Goal: Find specific page/section: Find specific page/section

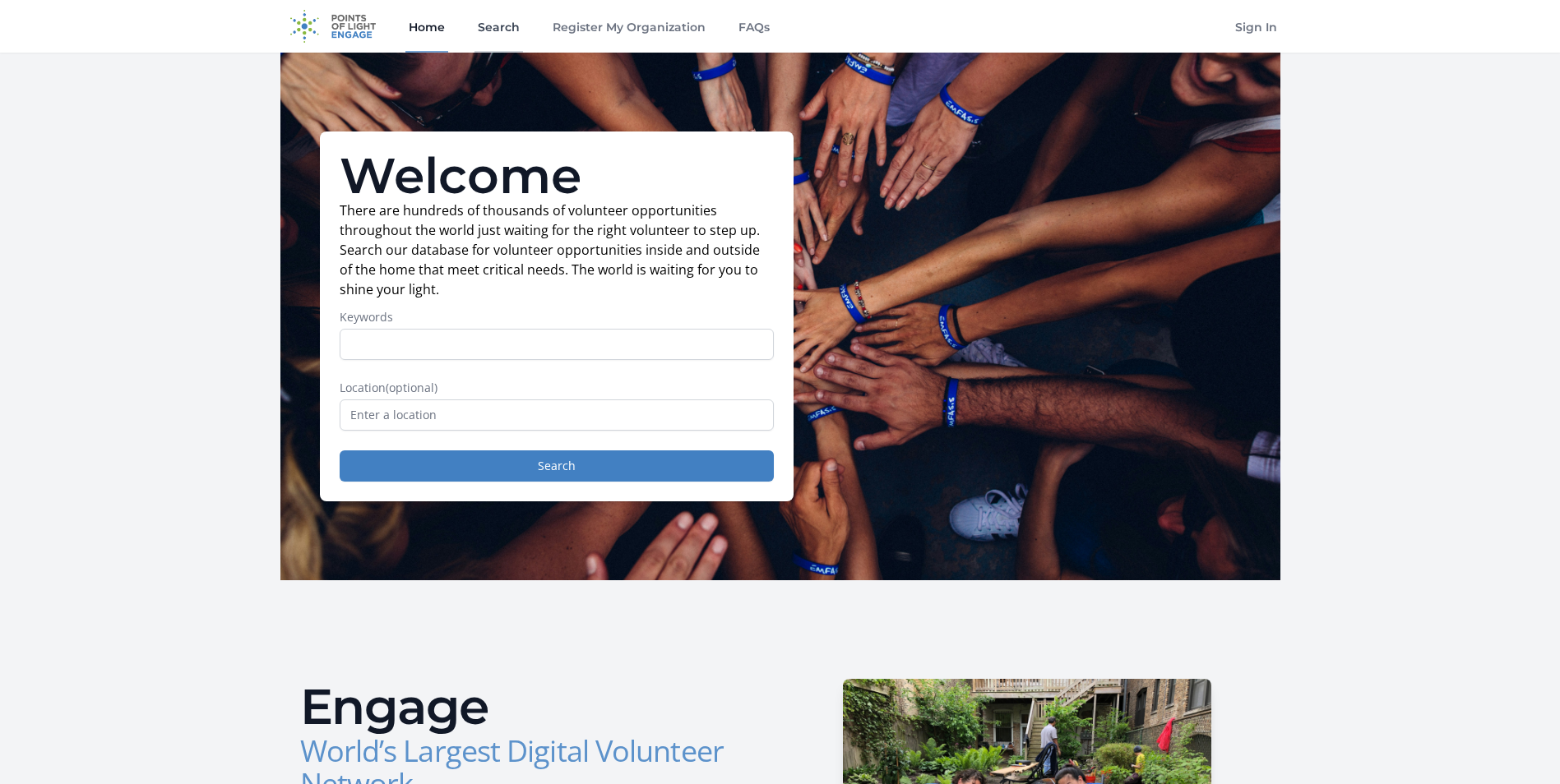
click at [492, 26] on link "Search" at bounding box center [499, 26] width 48 height 53
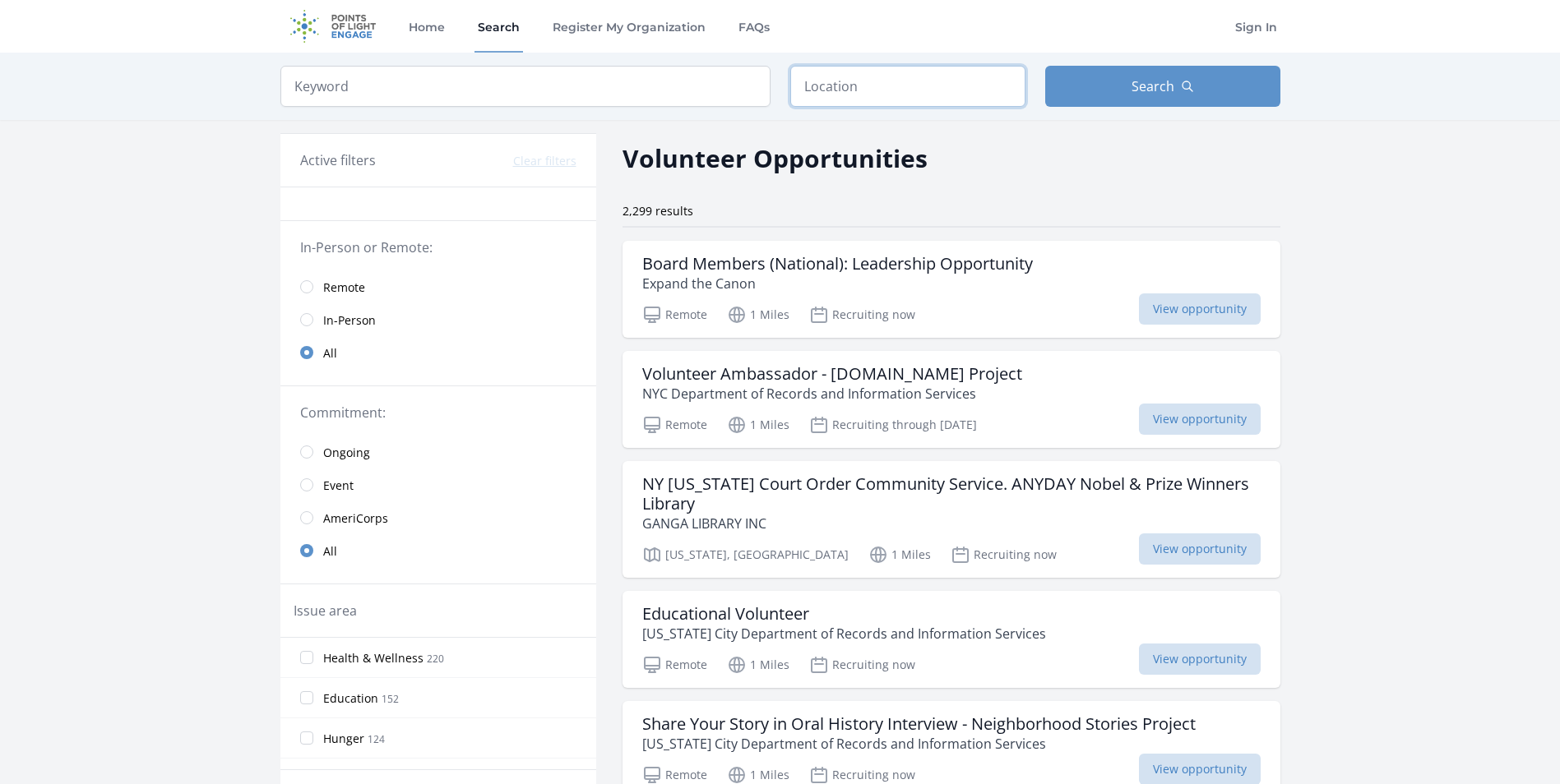
click at [873, 97] on input "text" at bounding box center [908, 86] width 235 height 41
type input "[GEOGRAPHIC_DATA], [US_STATE], [GEOGRAPHIC_DATA]"
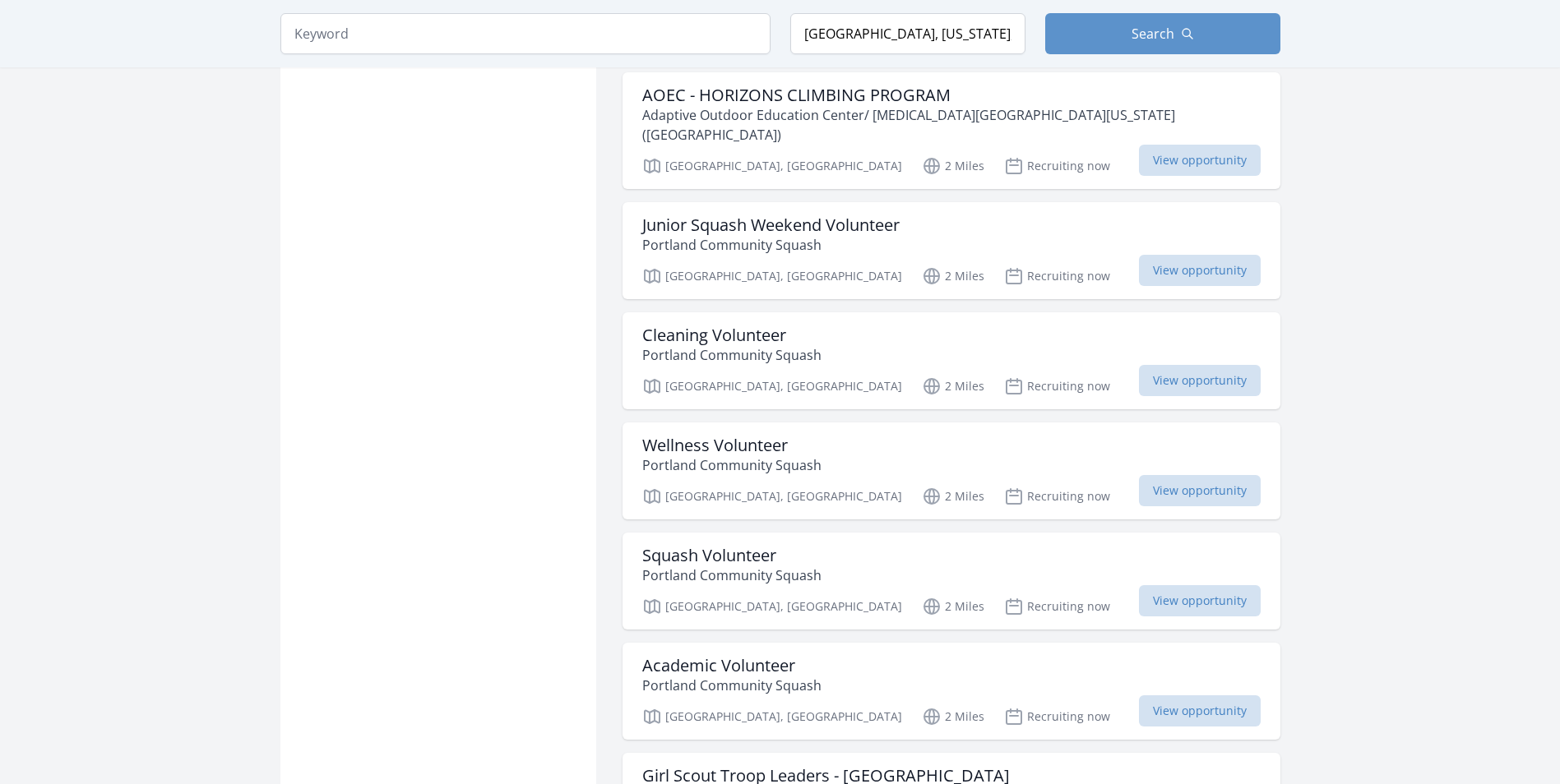
scroll to position [1562, 0]
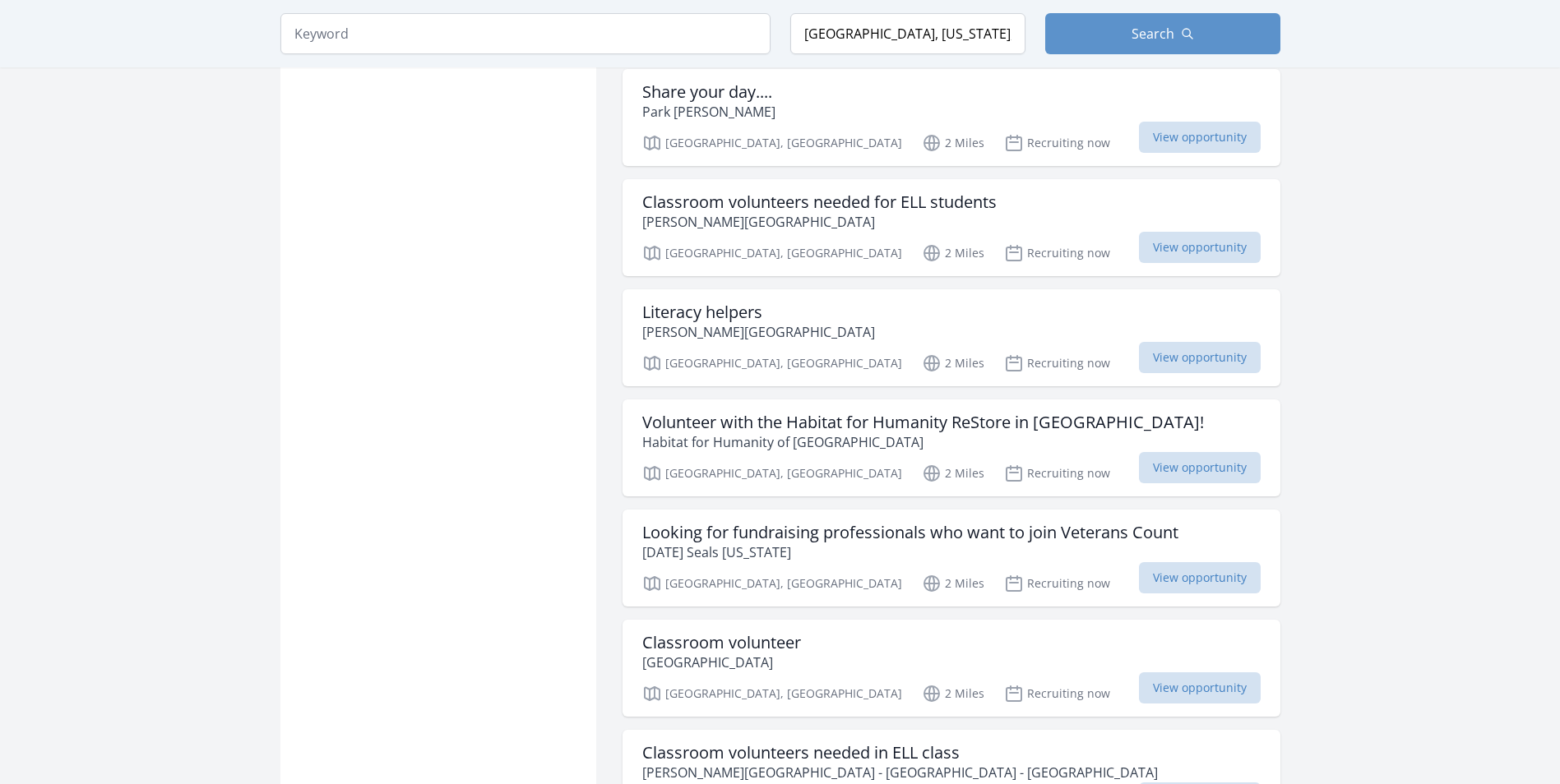
scroll to position [3864, 0]
